Goal: Task Accomplishment & Management: Use online tool/utility

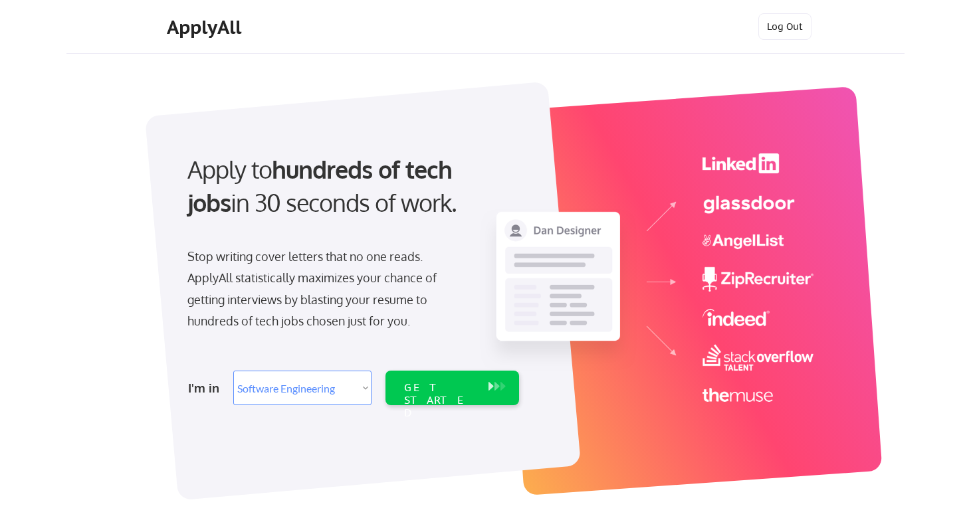
select select ""engineering""
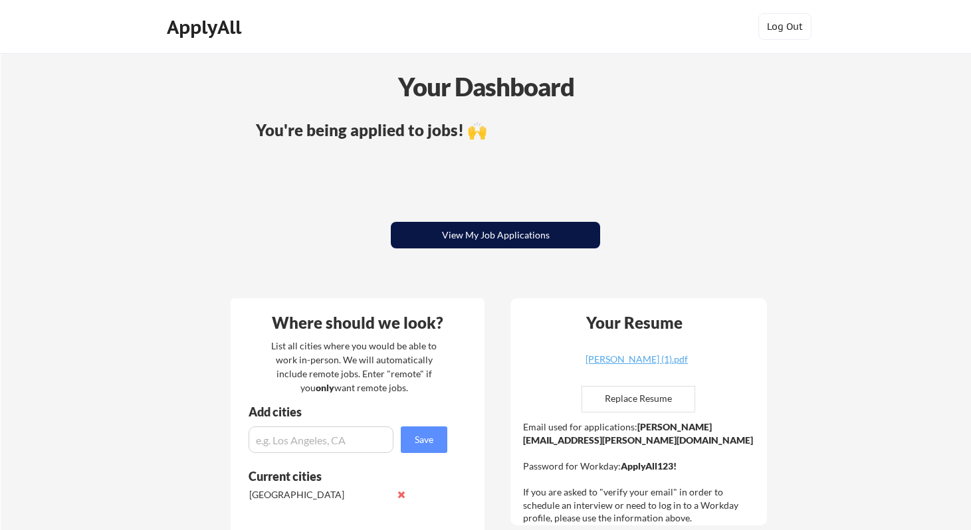
click at [532, 229] on button "View My Job Applications" at bounding box center [495, 235] width 209 height 27
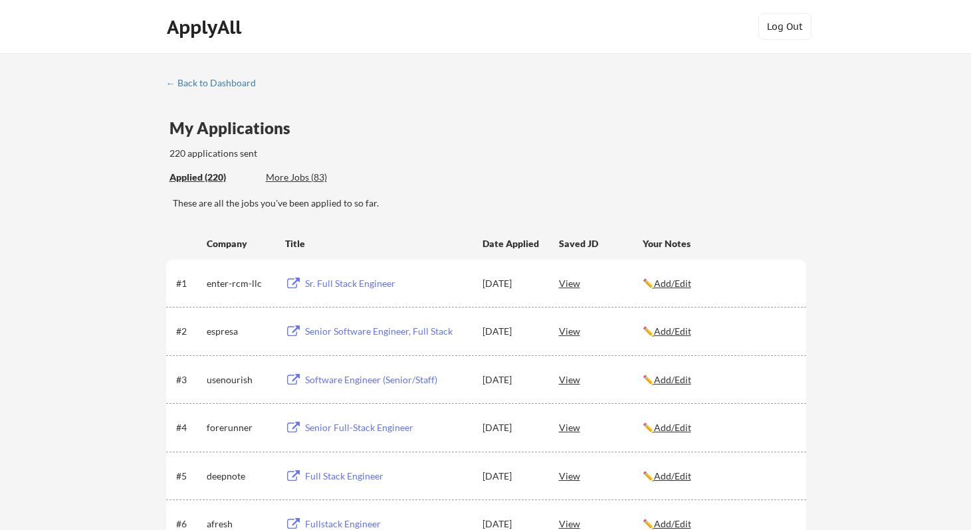
click at [296, 175] on div "More Jobs (83)" at bounding box center [315, 177] width 98 height 13
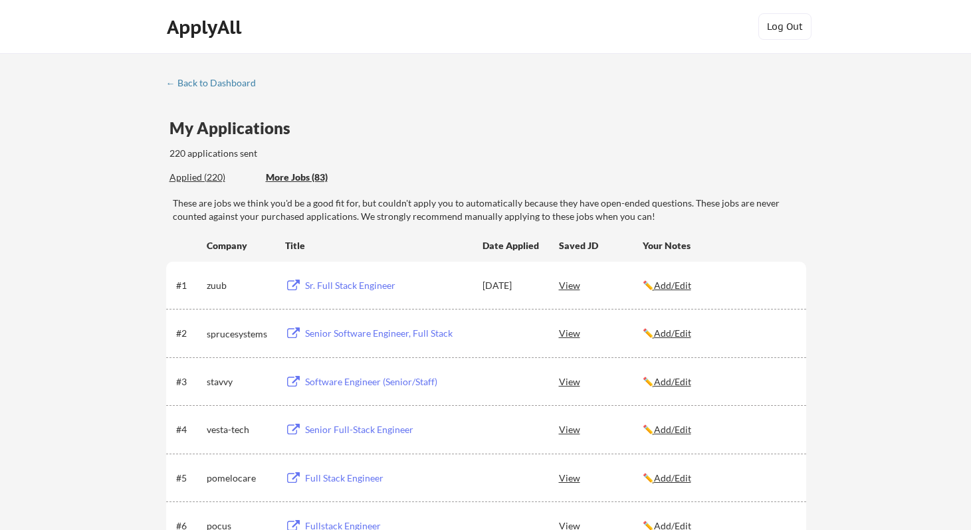
drag, startPoint x: 454, startPoint y: 115, endPoint x: 430, endPoint y: 117, distance: 24.0
click at [215, 80] on div "← Back to Dashboard" at bounding box center [216, 82] width 100 height 9
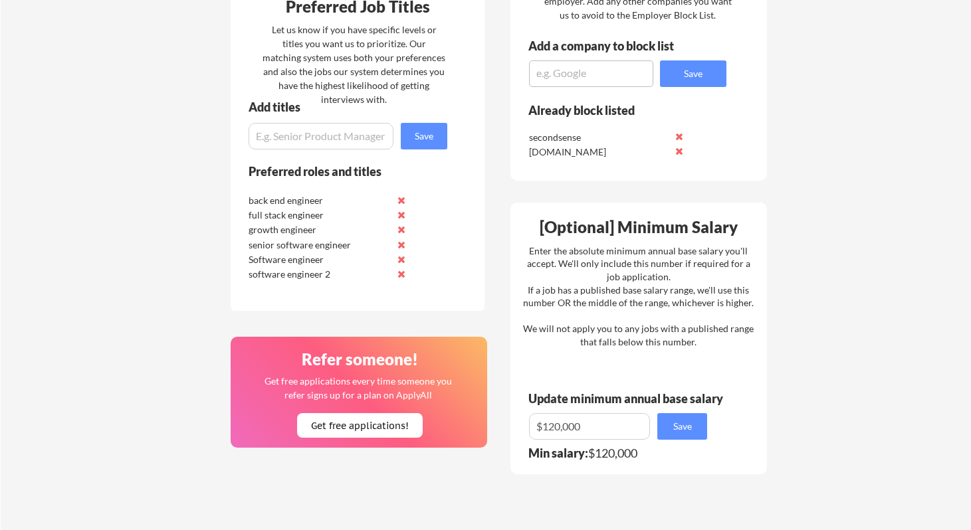
scroll to position [604, 0]
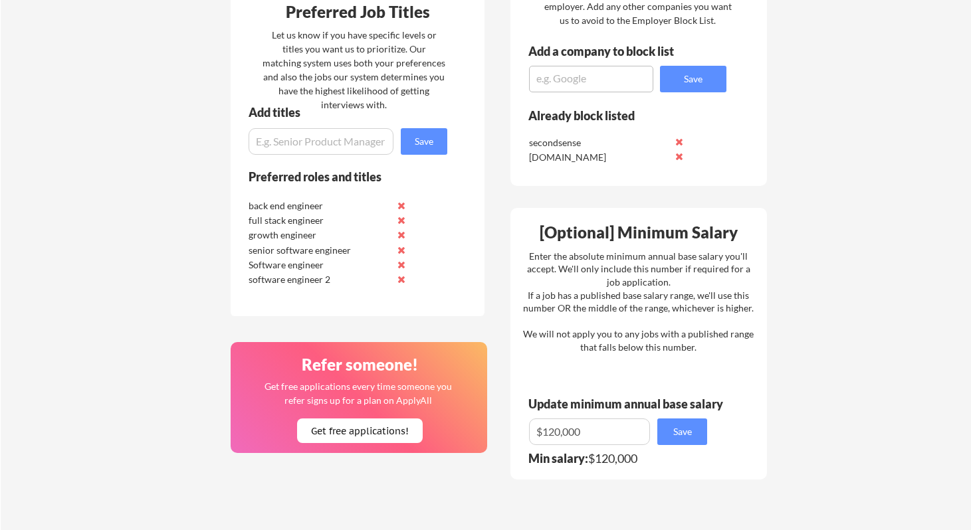
click at [343, 149] on input "input" at bounding box center [321, 141] width 145 height 27
type input "AI engineer"
